Goal: Find specific page/section: Find specific page/section

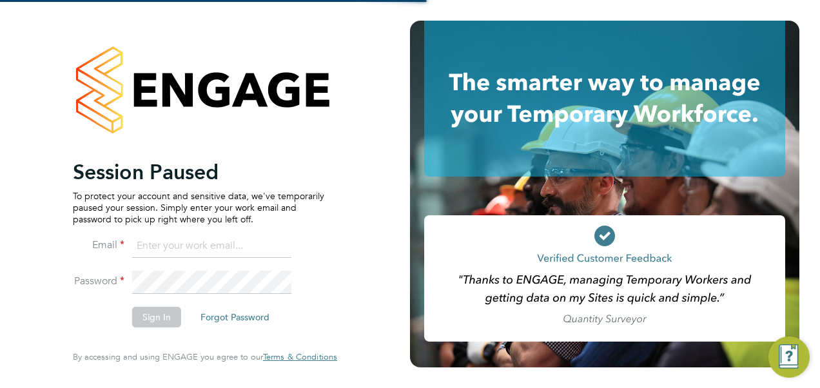
type input "[PERSON_NAME][EMAIL_ADDRESS][PERSON_NAME][DOMAIN_NAME]"
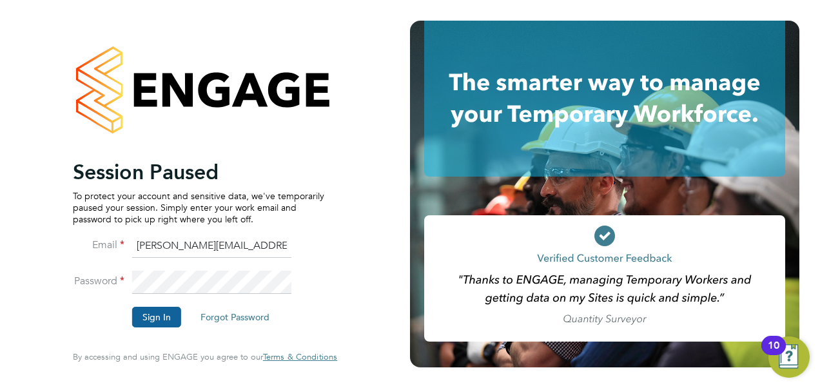
click at [156, 316] on button "Sign In" at bounding box center [156, 317] width 49 height 21
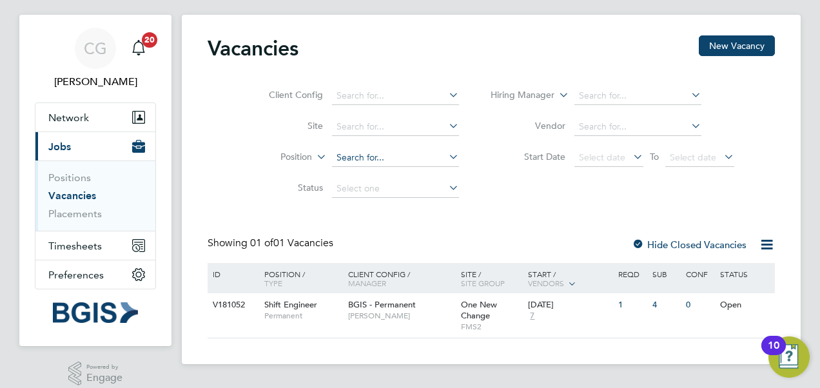
scroll to position [34, 0]
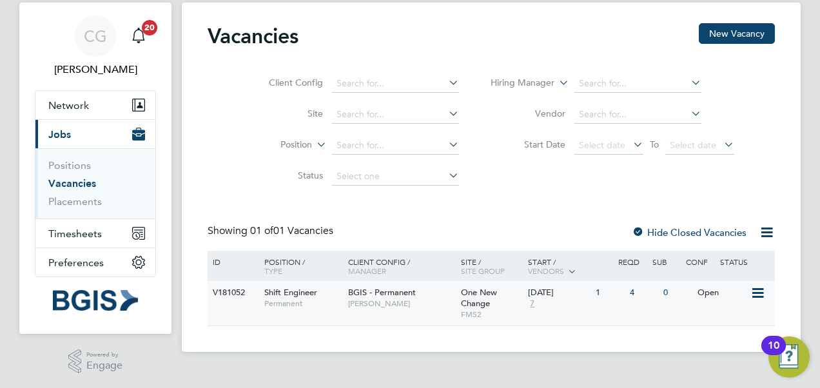
click at [279, 291] on span "Shift Engineer" at bounding box center [290, 292] width 53 height 11
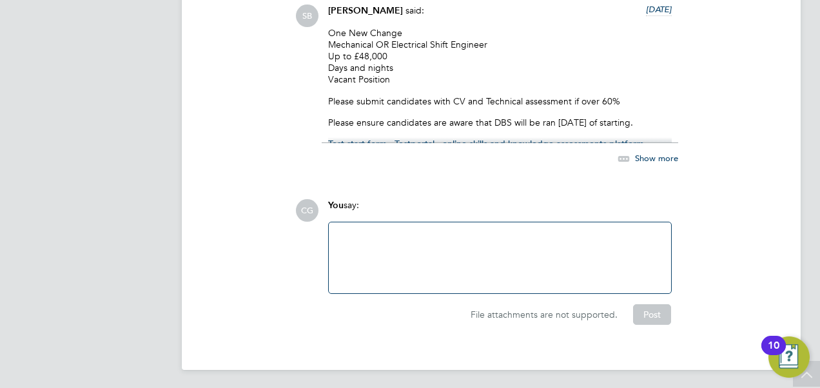
scroll to position [2259, 0]
click at [659, 157] on span "Show more" at bounding box center [656, 157] width 43 height 11
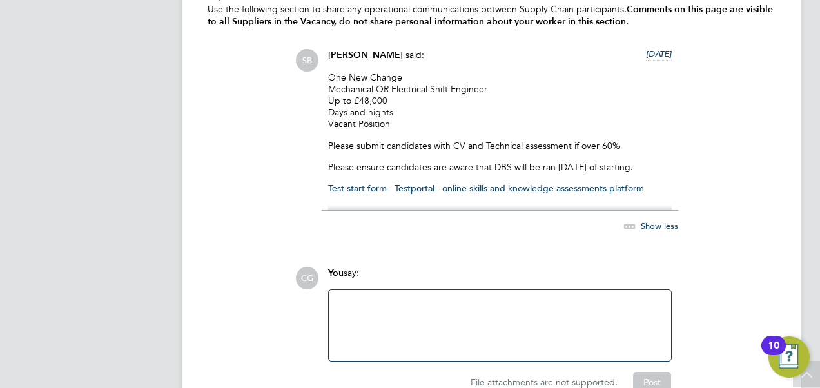
scroll to position [2195, 0]
